Goal: Information Seeking & Learning: Learn about a topic

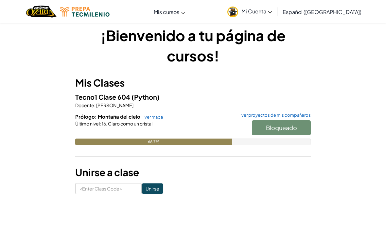
scroll to position [19, 0]
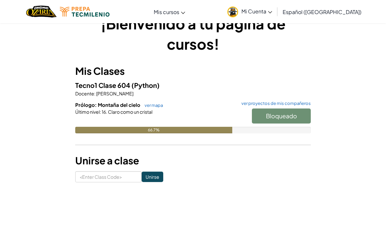
click at [303, 112] on div "Bloqueado" at bounding box center [277, 117] width 65 height 18
click at [301, 103] on link "ver proyectos de mis compañeros" at bounding box center [274, 103] width 73 height 4
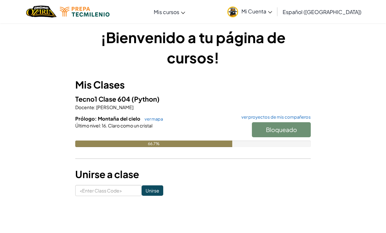
scroll to position [5, 0]
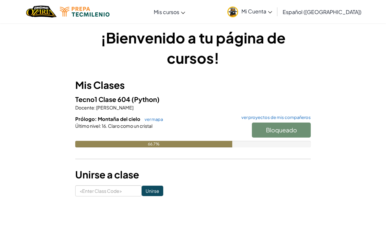
click at [154, 119] on link "ver mapa" at bounding box center [152, 119] width 22 height 5
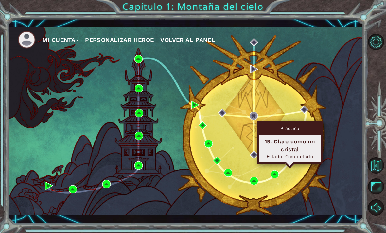
click at [289, 165] on img at bounding box center [289, 161] width 8 height 8
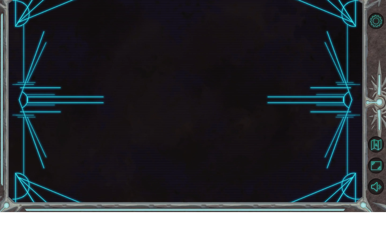
scroll to position [21, 0]
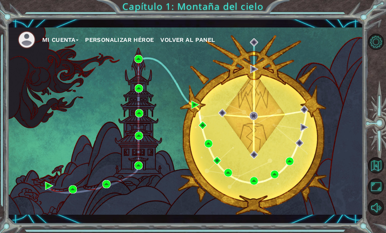
click at [301, 136] on div "Mi Cuenta Personalizar héroe Volver al panel" at bounding box center [185, 120] width 355 height 187
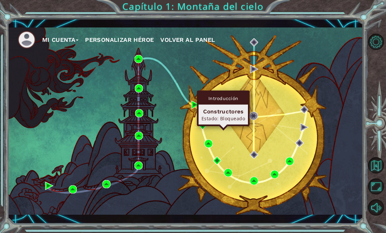
click at [243, 92] on div "Introducción" at bounding box center [222, 98] width 49 height 12
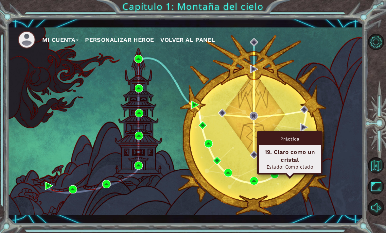
click at [278, 168] on div "Mi Cuenta Personalizar héroe Volver al panel" at bounding box center [185, 120] width 355 height 187
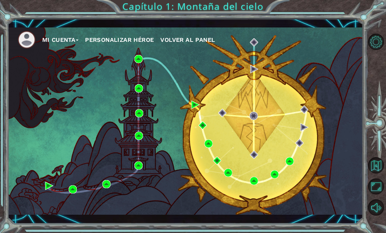
click at [306, 162] on div "Mi Cuenta Personalizar héroe Volver al panel" at bounding box center [185, 120] width 355 height 187
click at [301, 155] on div "Mi Cuenta Personalizar héroe Volver al panel" at bounding box center [185, 120] width 355 height 187
click at [318, 84] on div "Mi Cuenta Personalizar héroe Volver al panel" at bounding box center [185, 120] width 355 height 187
click at [326, 121] on div "Mi Cuenta Personalizar héroe Volver al panel" at bounding box center [185, 120] width 355 height 187
click at [301, 135] on div "Mi Cuenta Personalizar héroe Volver al panel" at bounding box center [185, 120] width 355 height 187
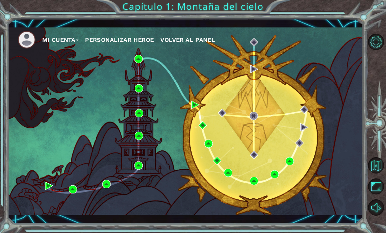
click at [332, 144] on div "Mi Cuenta Personalizar héroe Volver al panel" at bounding box center [185, 120] width 355 height 187
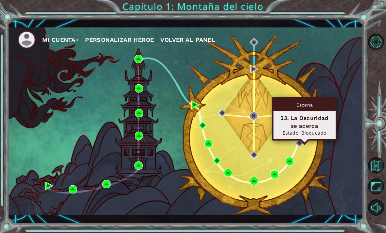
click at [343, 137] on div "Mi Cuenta Personalizar héroe Volver al panel" at bounding box center [185, 120] width 355 height 187
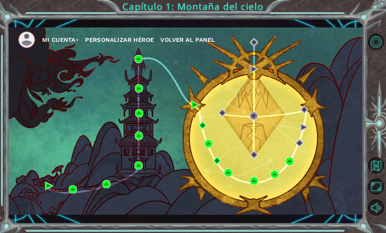
click at [300, 136] on div "Mi Cuenta Personalizar héroe Volver al panel" at bounding box center [185, 120] width 355 height 187
click at [352, 101] on div "Mi Cuenta Personalizar héroe Volver al panel" at bounding box center [185, 120] width 355 height 187
click at [329, 110] on div "Mi Cuenta Personalizar héroe Volver al panel" at bounding box center [185, 120] width 355 height 187
click at [306, 104] on div "Mi Cuenta Personalizar héroe Volver al panel" at bounding box center [185, 120] width 355 height 187
click at [251, 108] on div "Mi Cuenta Personalizar héroe Volver al panel" at bounding box center [185, 120] width 355 height 187
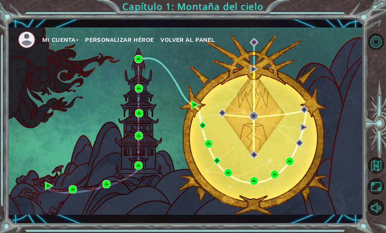
click at [231, 126] on div "Mi Cuenta Personalizar héroe Volver al panel" at bounding box center [185, 120] width 355 height 187
click at [298, 117] on div "Mi Cuenta Personalizar héroe Volver al panel" at bounding box center [185, 120] width 355 height 187
click at [305, 151] on div "Mi Cuenta Personalizar héroe Volver al panel" at bounding box center [185, 120] width 355 height 187
click at [307, 162] on div "Mi Cuenta Personalizar héroe Volver al panel" at bounding box center [185, 120] width 355 height 187
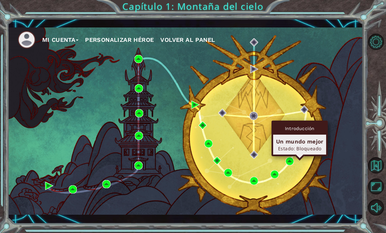
click at [304, 145] on div "Estado: Bloqueado" at bounding box center [299, 148] width 47 height 6
click at [341, 100] on div "Mi Cuenta Personalizar héroe Volver al panel" at bounding box center [185, 120] width 355 height 187
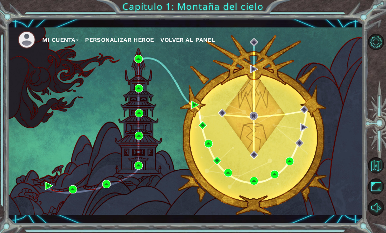
click at [252, 110] on div "Mi Cuenta Personalizar héroe Volver al panel" at bounding box center [185, 120] width 355 height 187
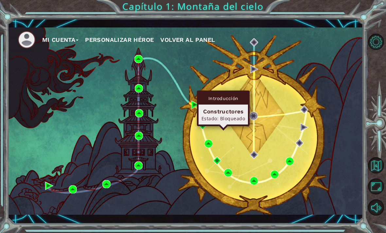
click at [292, 92] on div "Mi Cuenta Personalizar héroe Volver al panel" at bounding box center [185, 120] width 355 height 187
